Goal: Information Seeking & Learning: Learn about a topic

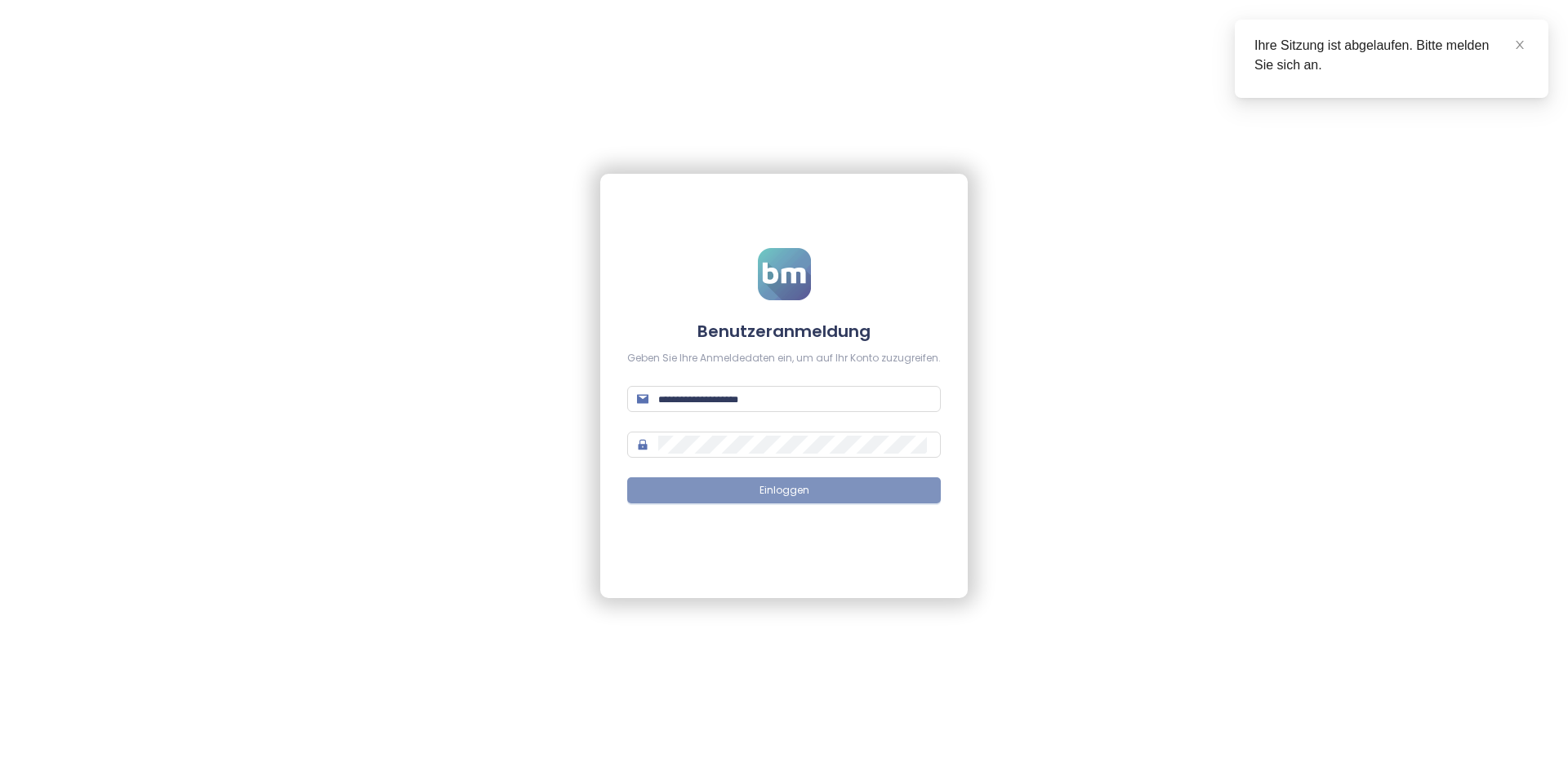
type input "**********"
click at [792, 484] on span "Einloggen" at bounding box center [784, 490] width 50 height 15
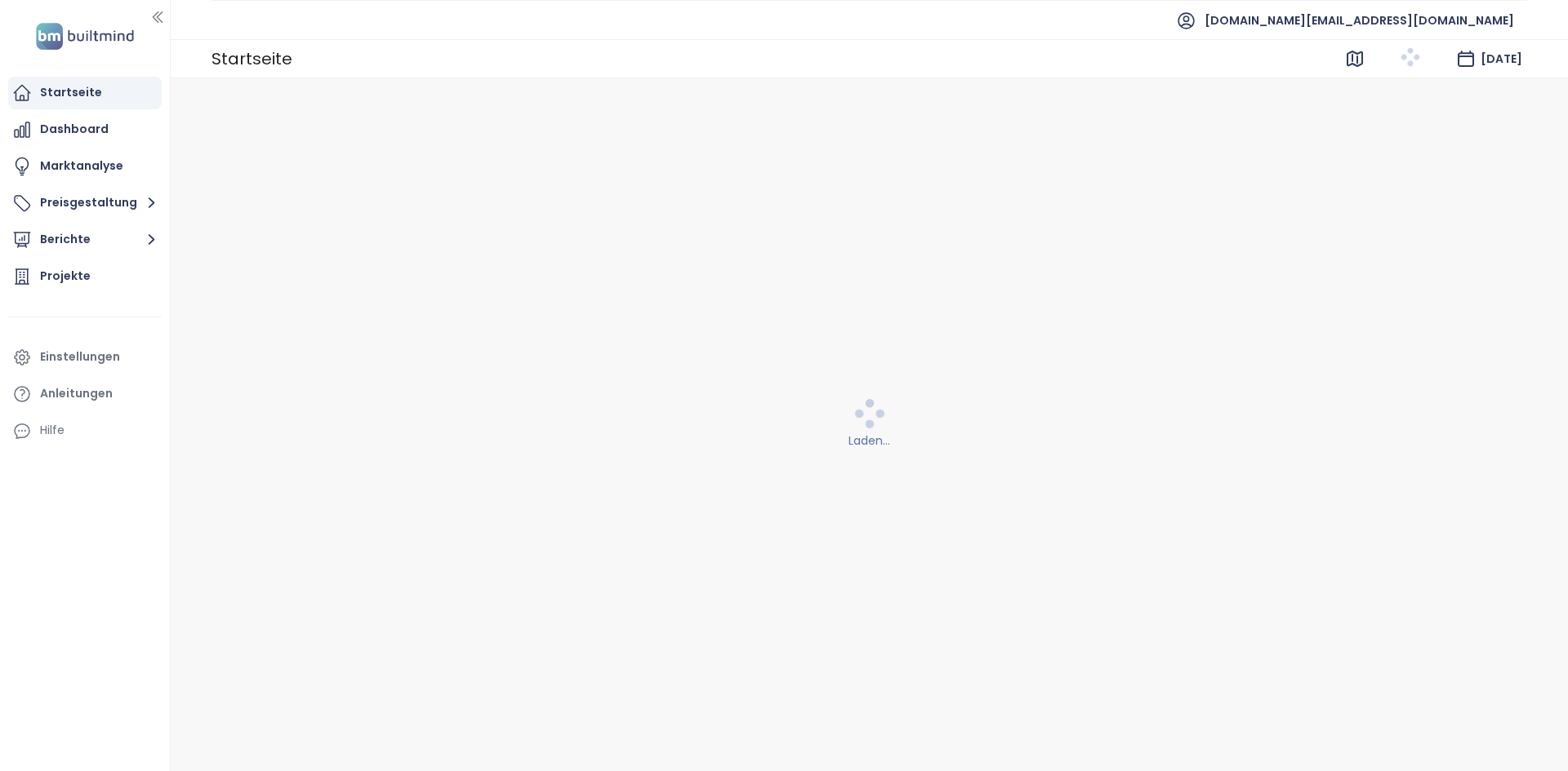
click at [1525, 43] on div "[DATE]" at bounding box center [1435, 59] width 182 height 33
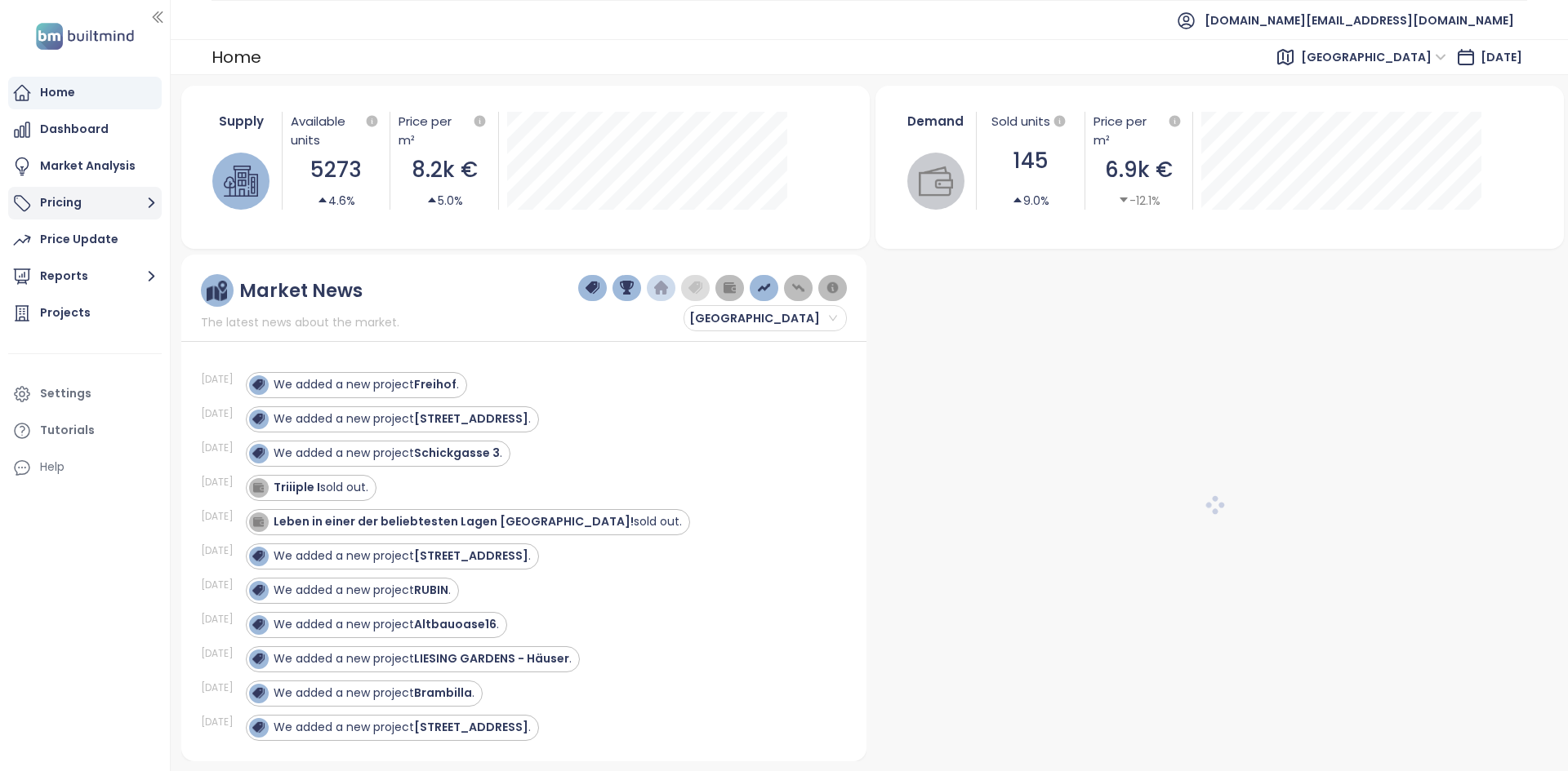
click at [112, 215] on button "Pricing" at bounding box center [85, 204] width 154 height 33
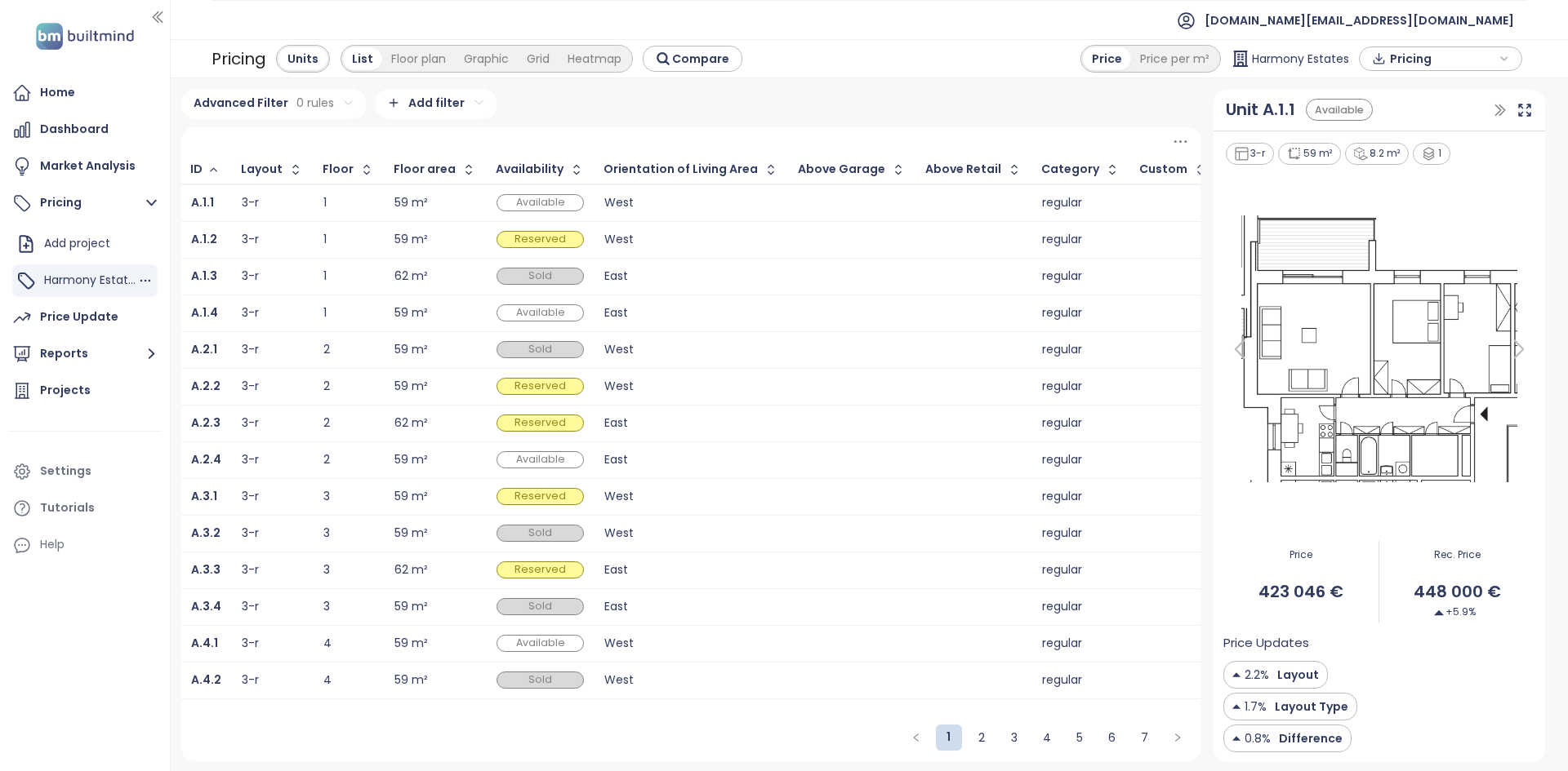
click at [85, 271] on span "Harmony Estates" at bounding box center [92, 280] width 97 height 16
click at [193, 174] on div "ID" at bounding box center [196, 169] width 13 height 11
click at [196, 170] on div "ID" at bounding box center [196, 169] width 13 height 11
click at [208, 170] on icon "button" at bounding box center [214, 170] width 13 height 20
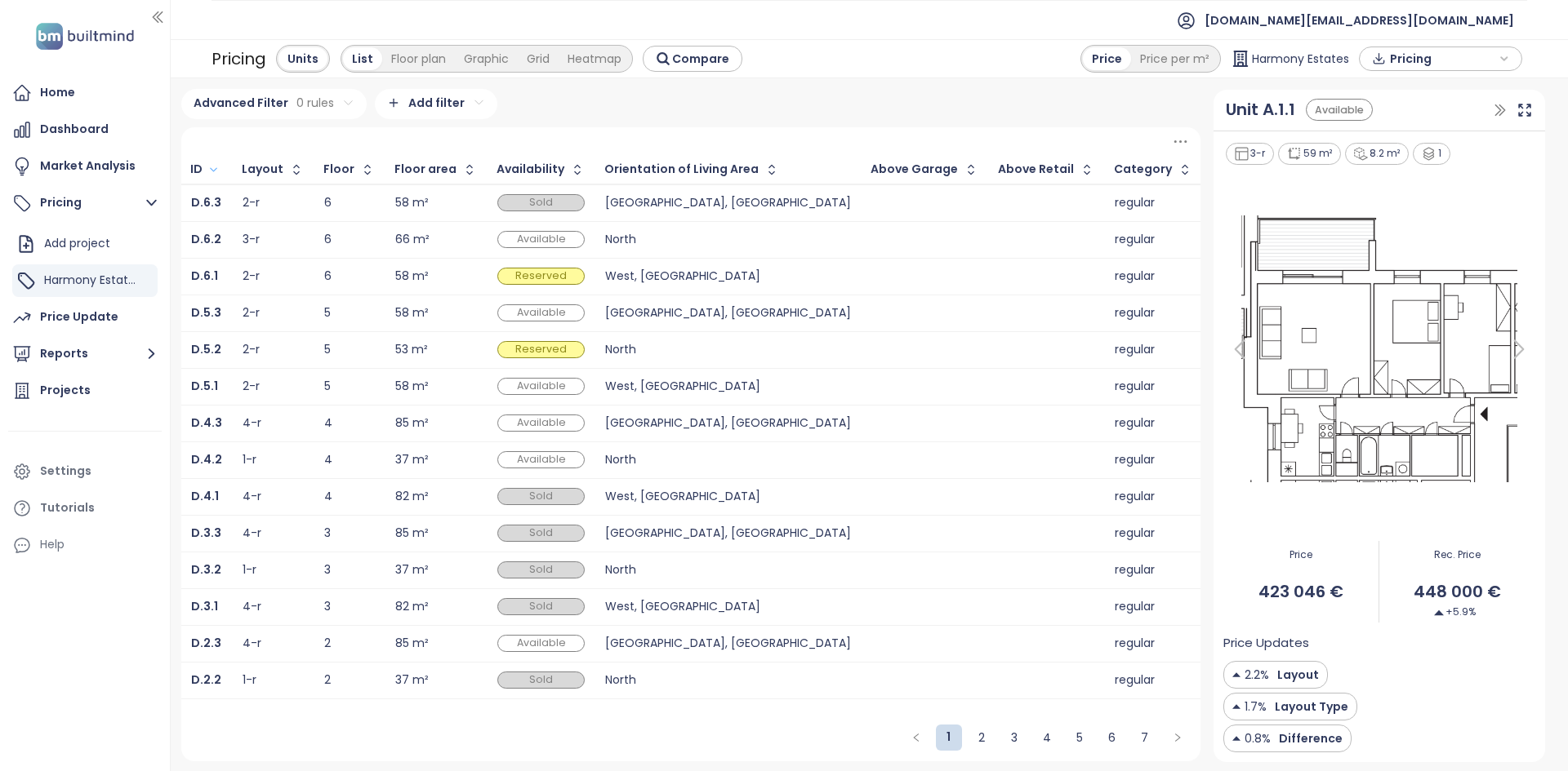
click at [208, 170] on icon "button" at bounding box center [214, 170] width 13 height 20
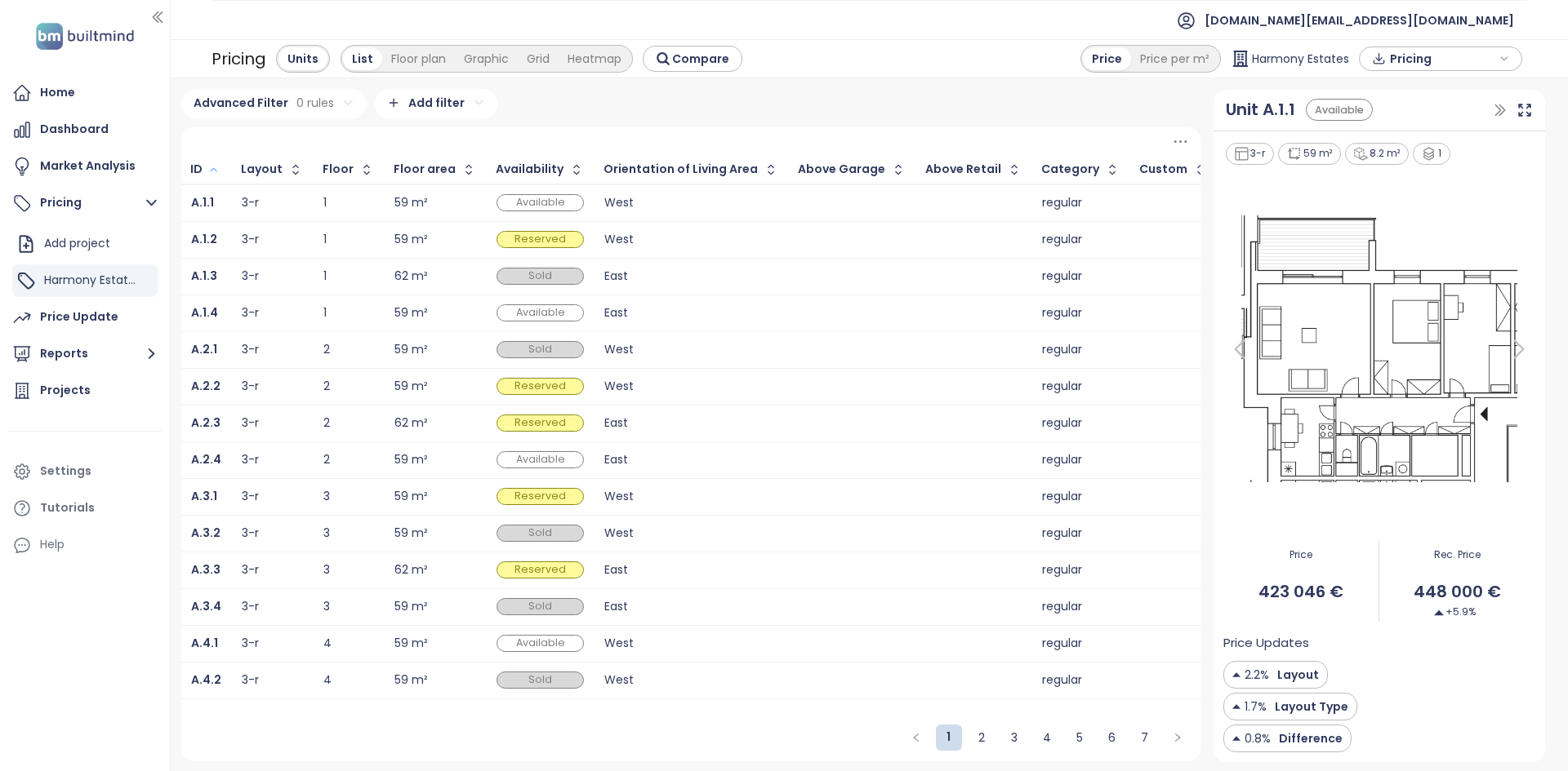
click at [425, 111] on html "Home Dashboard Market Analysis Pricing Add project Harmony Estates Price Update…" at bounding box center [784, 386] width 1568 height 771
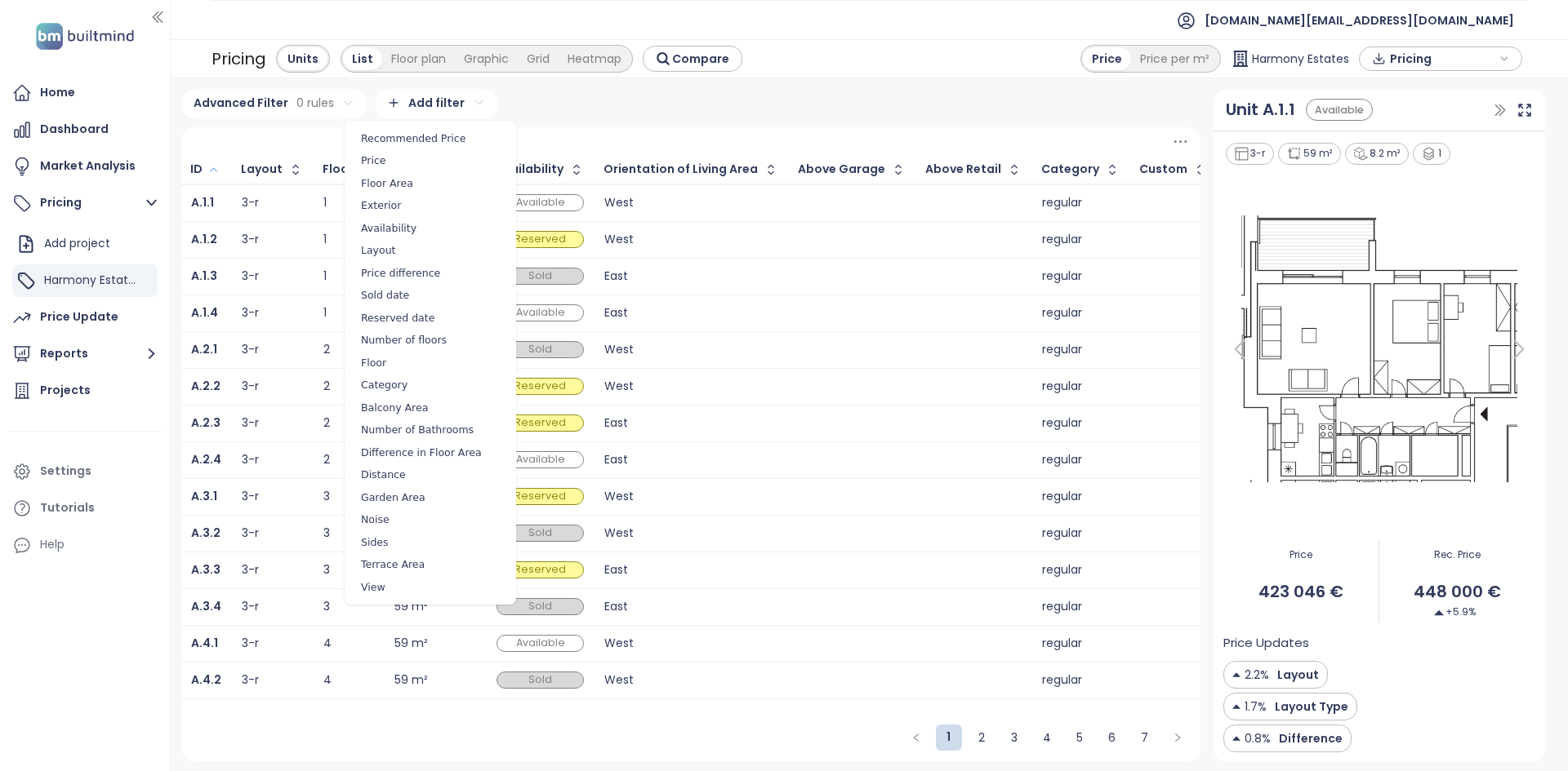
click at [412, 557] on span "Terrace Area" at bounding box center [430, 565] width 163 height 23
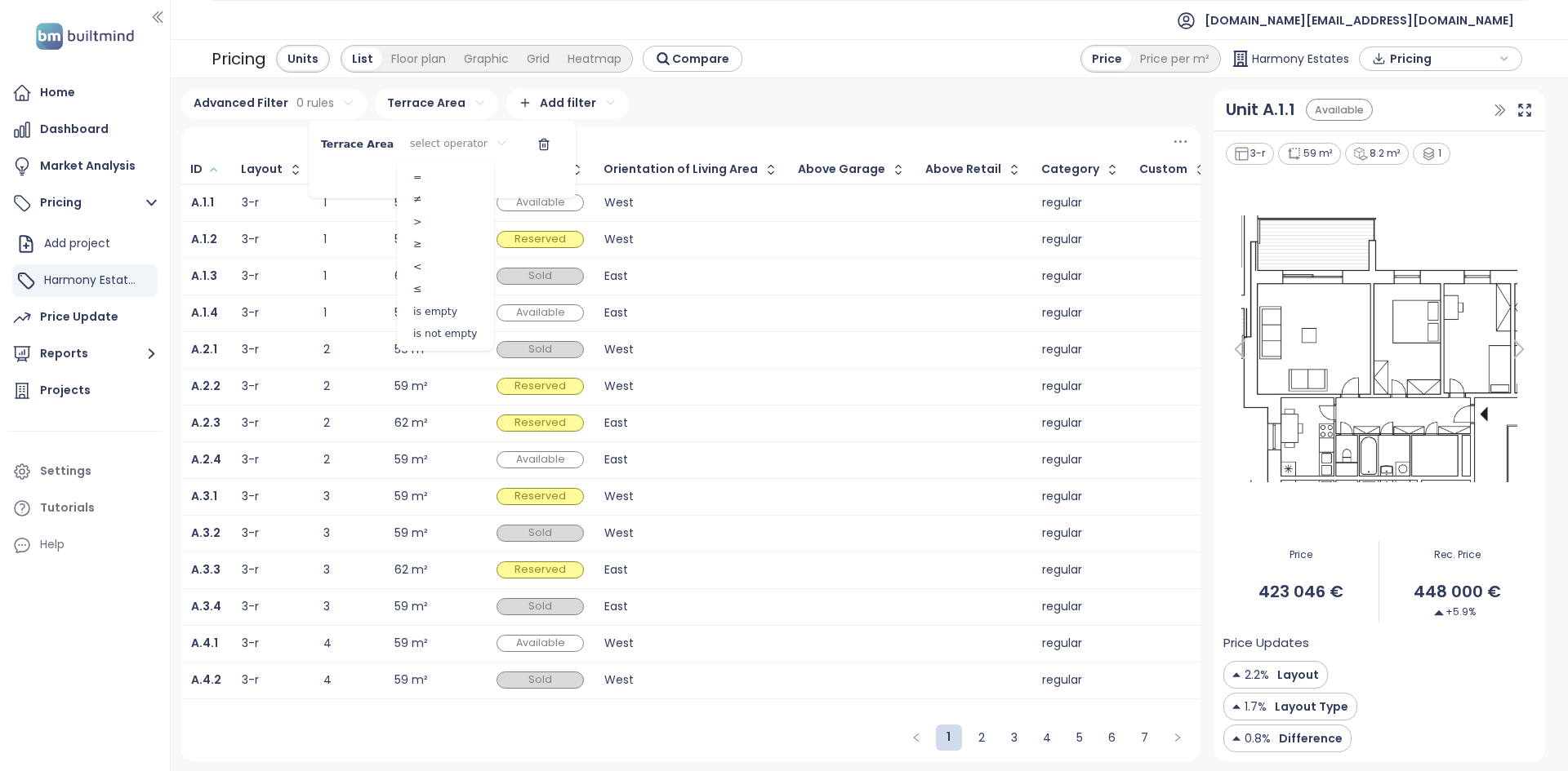
click at [445, 145] on html "Home Dashboard Market Analysis Pricing Add project Harmony Estates Price Update…" at bounding box center [784, 386] width 1568 height 771
click at [444, 237] on span "≥" at bounding box center [445, 243] width 89 height 23
click at [457, 177] on input at bounding box center [406, 176] width 102 height 27
click at [495, 143] on button "button" at bounding box center [509, 144] width 39 height 26
drag, startPoint x: 589, startPoint y: 128, endPoint x: 589, endPoint y: 138, distance: 10.0
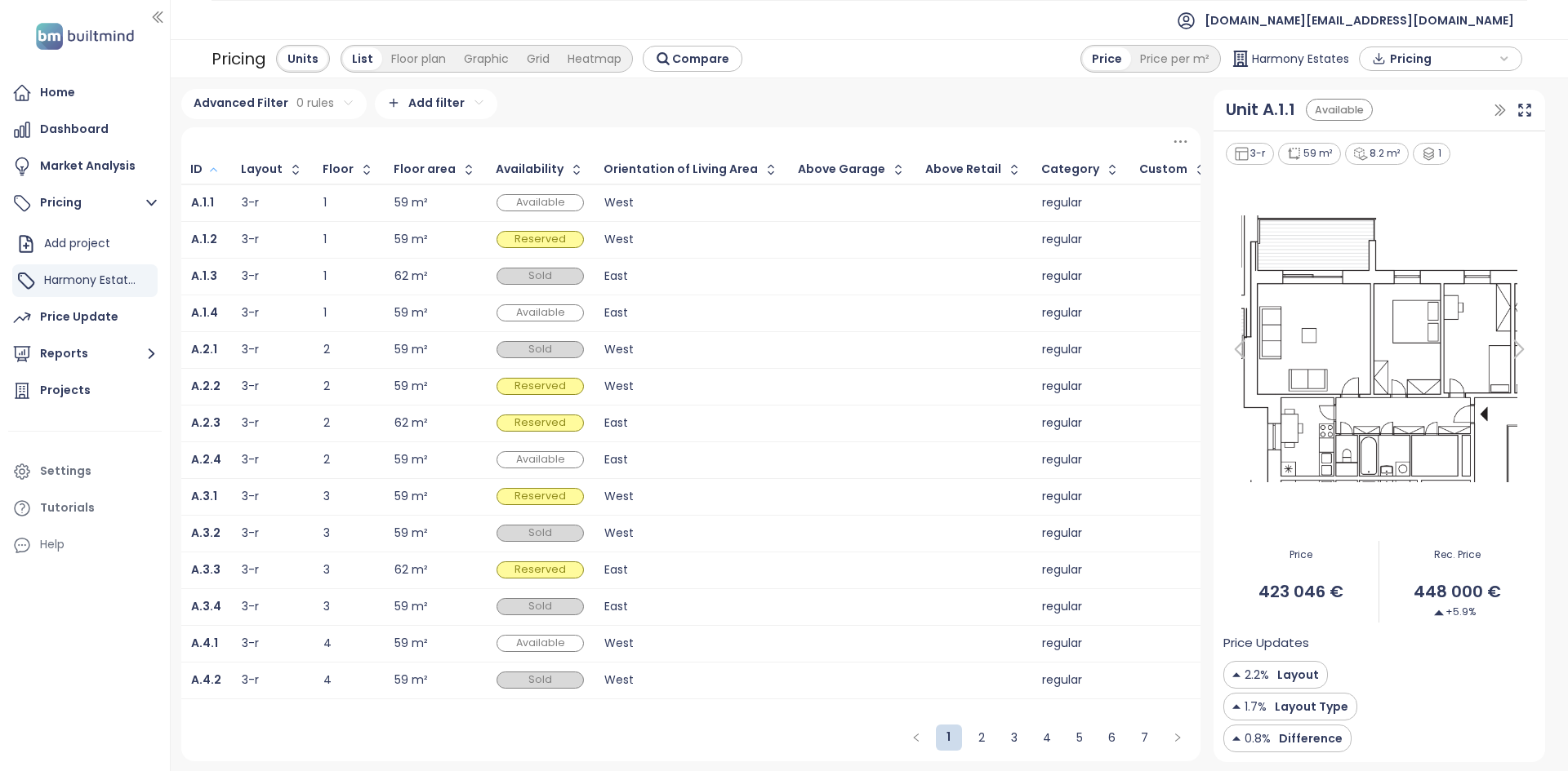
click at [589, 132] on div at bounding box center [691, 142] width 1019 height 29
drag, startPoint x: 440, startPoint y: 697, endPoint x: 476, endPoint y: 695, distance: 36.1
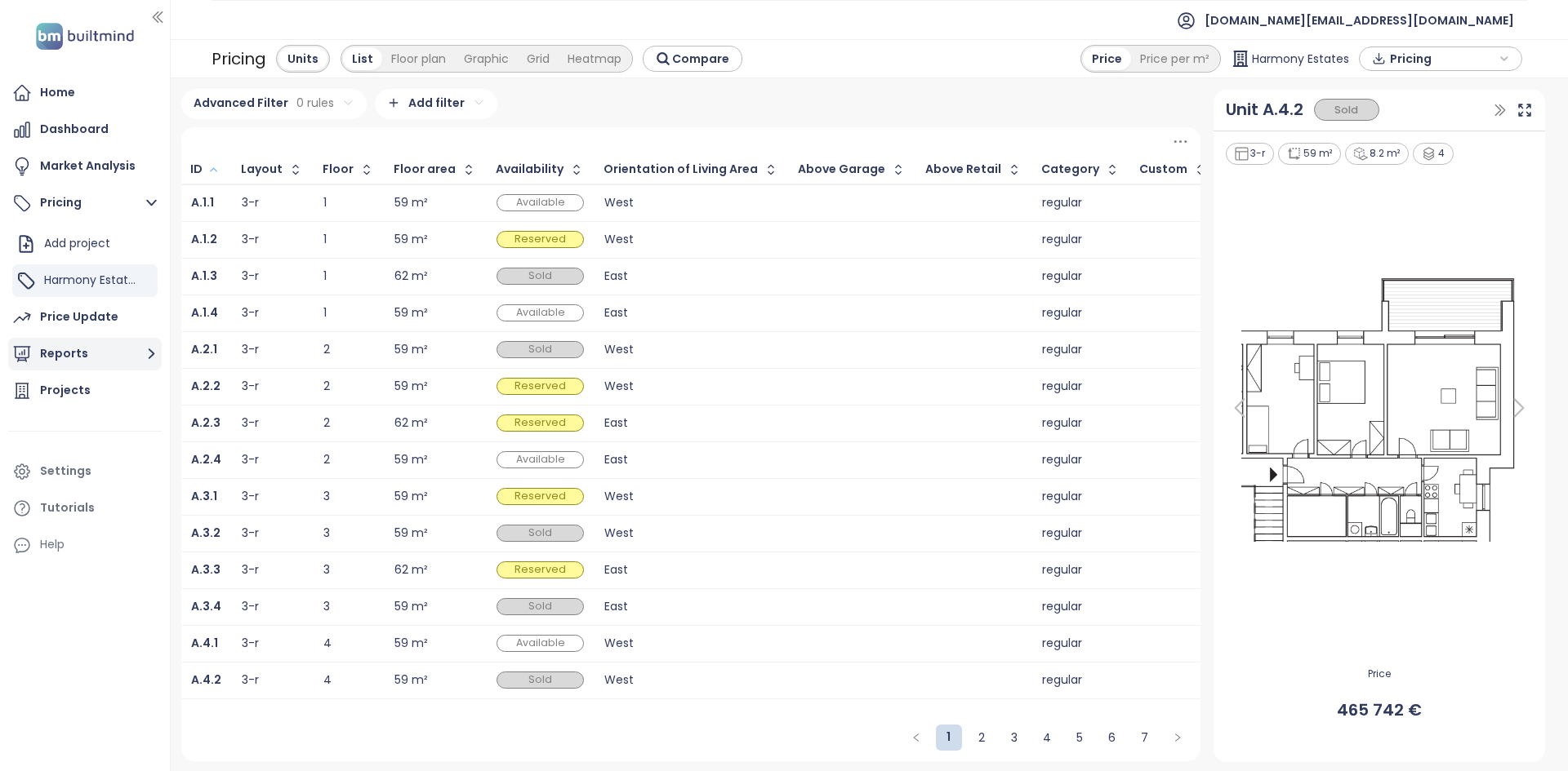
click at [104, 354] on button "Reports" at bounding box center [85, 354] width 154 height 33
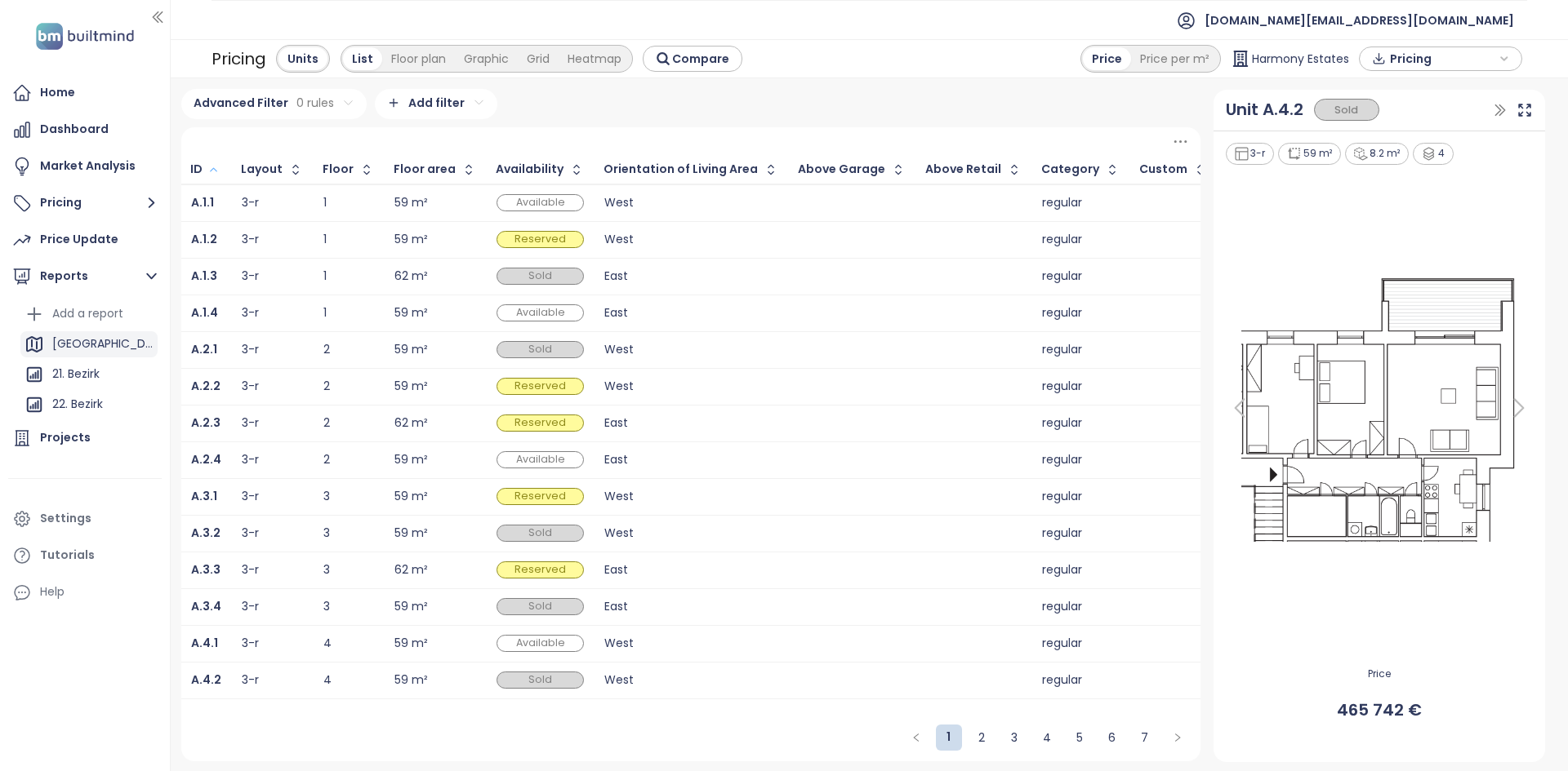
click at [117, 338] on div "Vienna" at bounding box center [90, 344] width 138 height 26
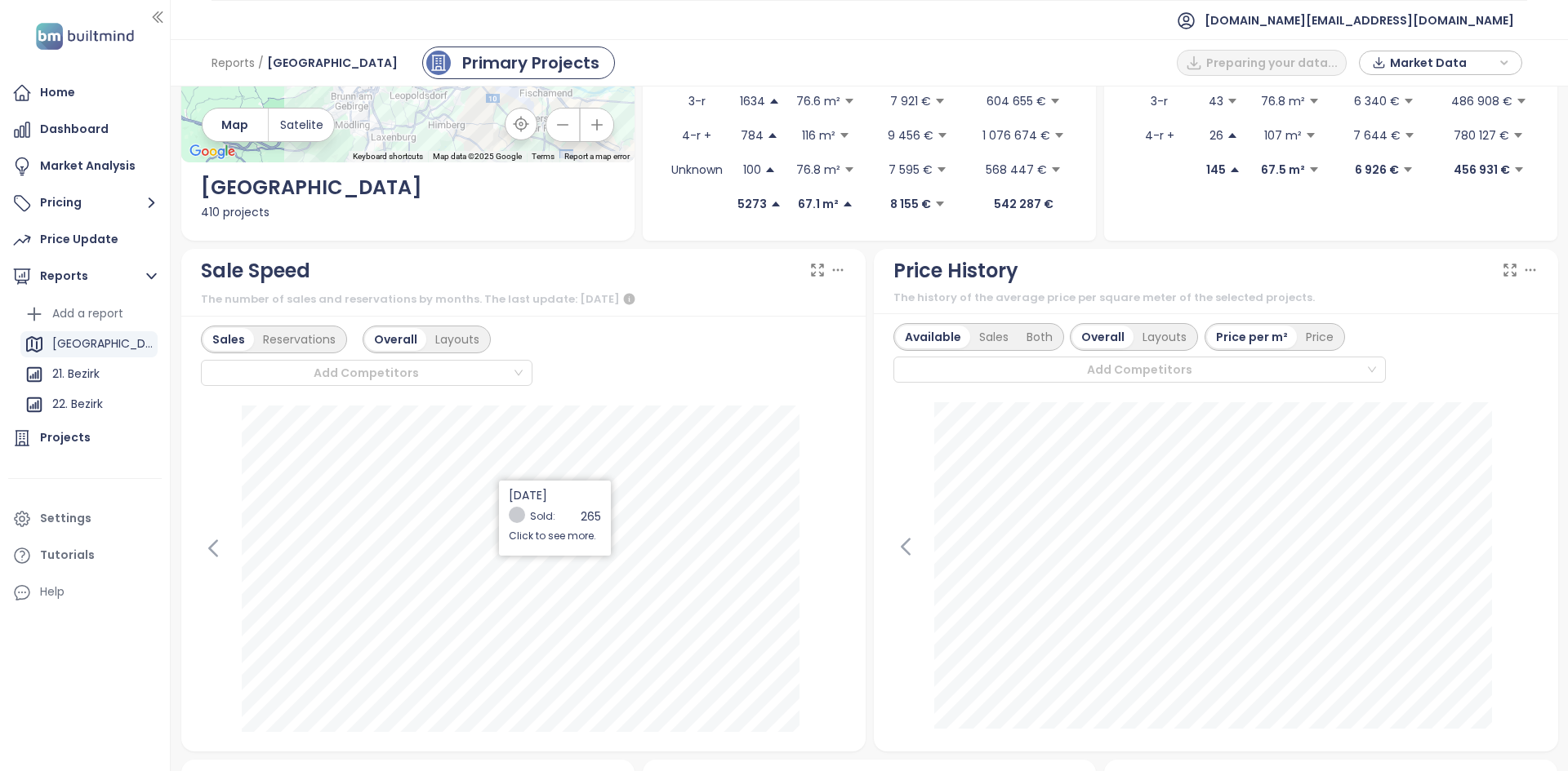
scroll to position [327, 0]
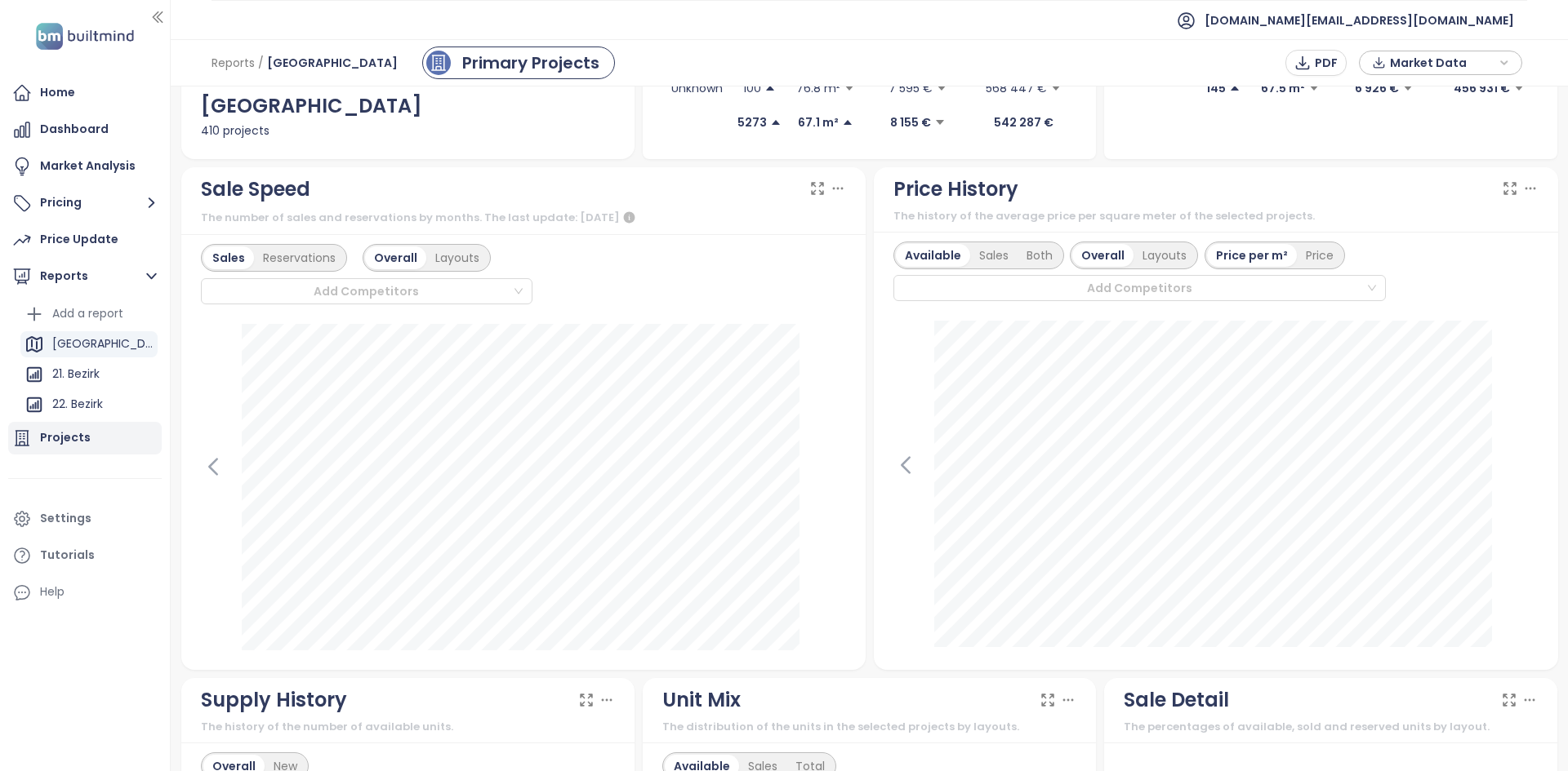
click at [97, 433] on div "Projects" at bounding box center [85, 438] width 154 height 33
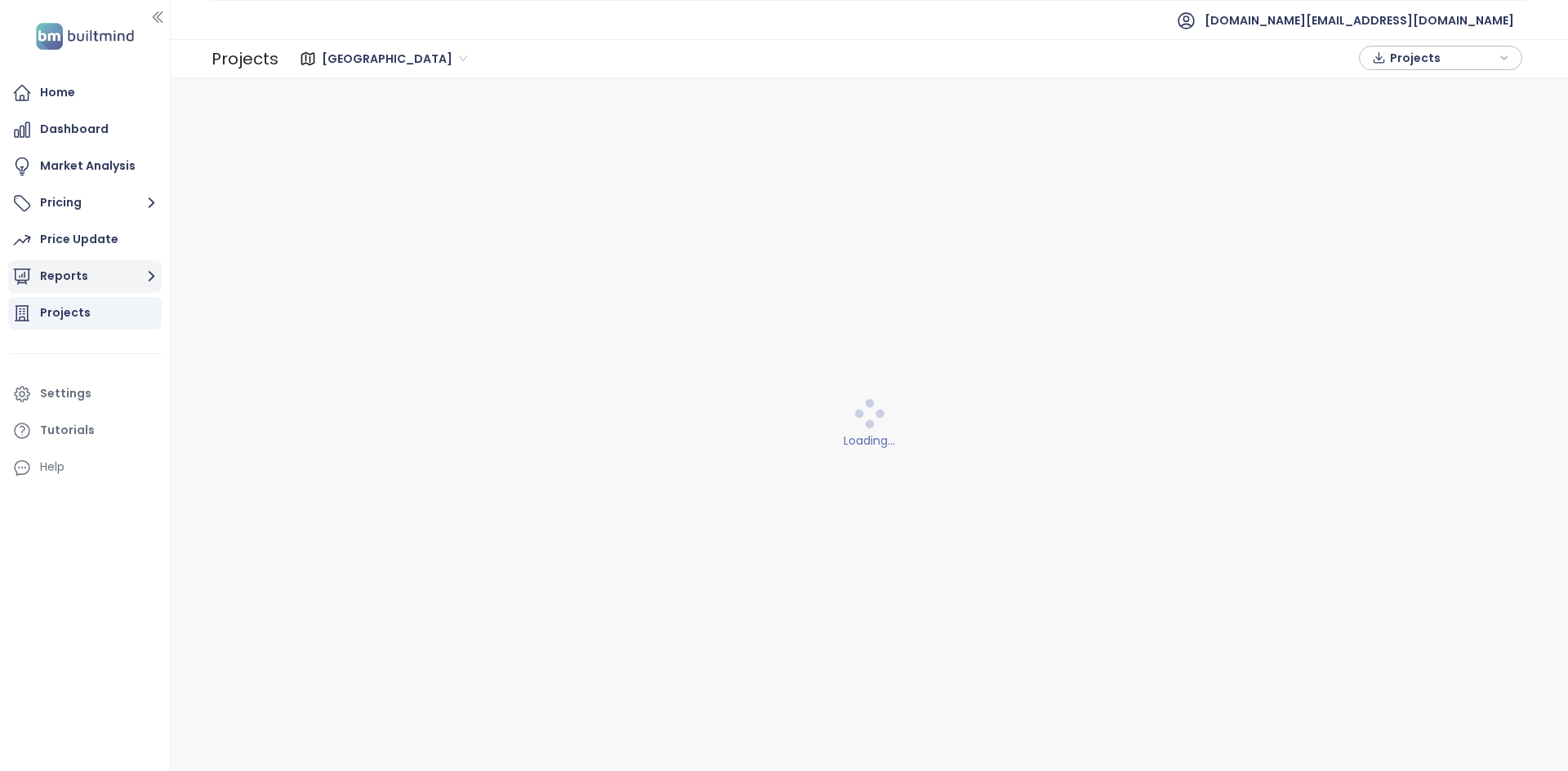
click at [80, 281] on button "Reports" at bounding box center [85, 277] width 154 height 33
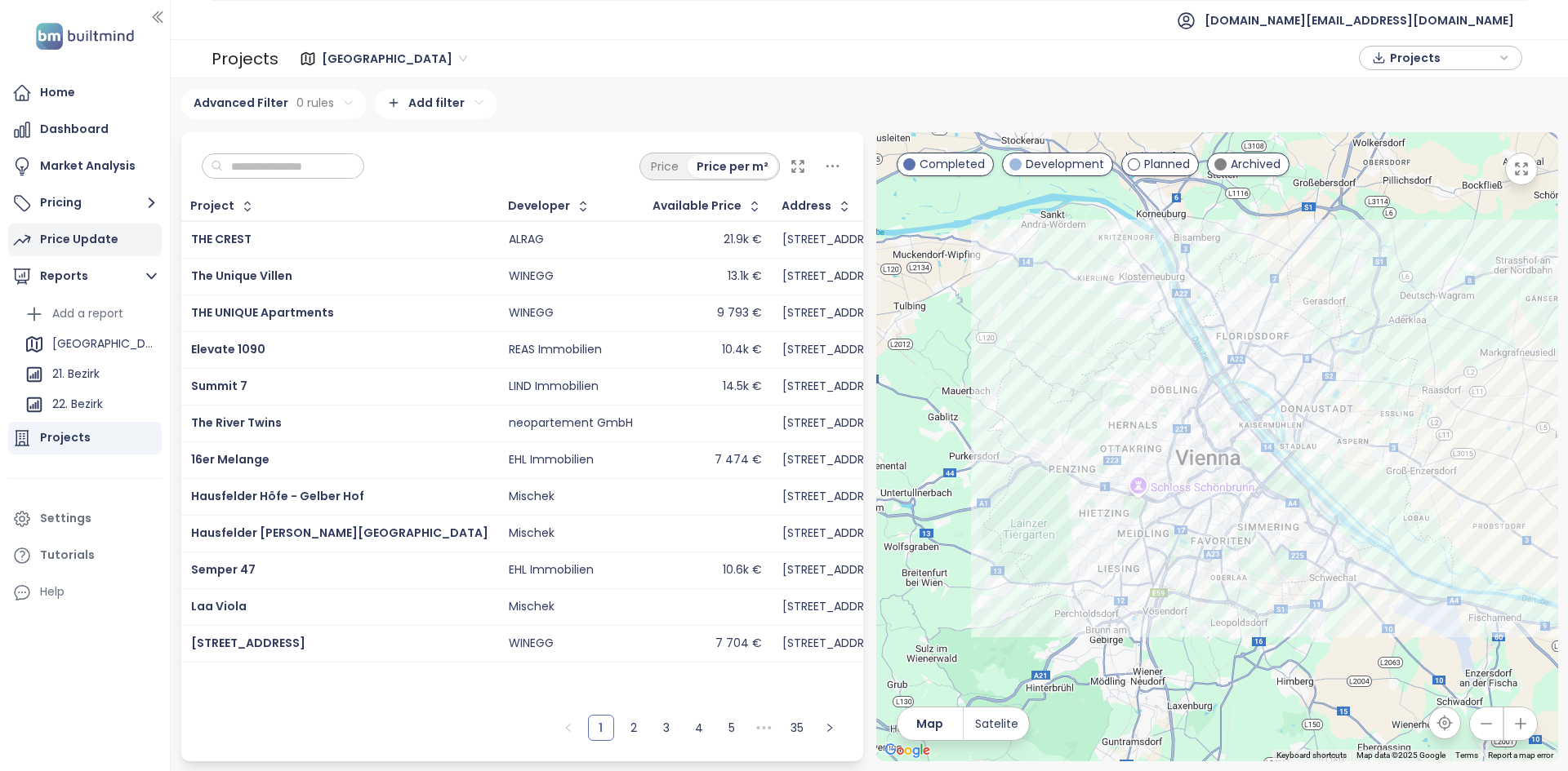
click at [100, 246] on div "Price Update" at bounding box center [79, 239] width 79 height 21
